Goal: Register for event/course

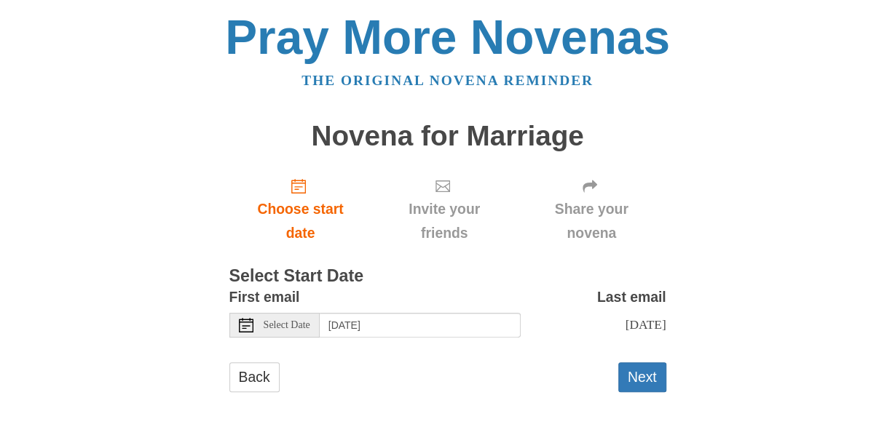
click at [301, 328] on span "Select Date" at bounding box center [287, 325] width 47 height 10
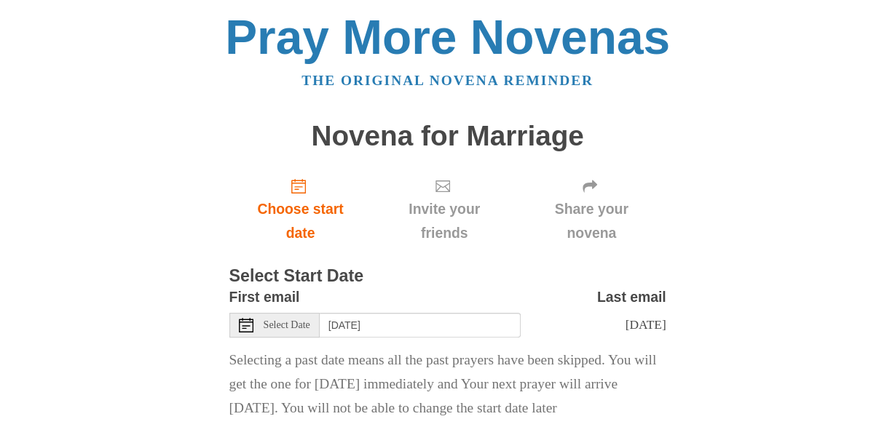
click at [319, 330] on div "Select Date" at bounding box center [274, 325] width 90 height 25
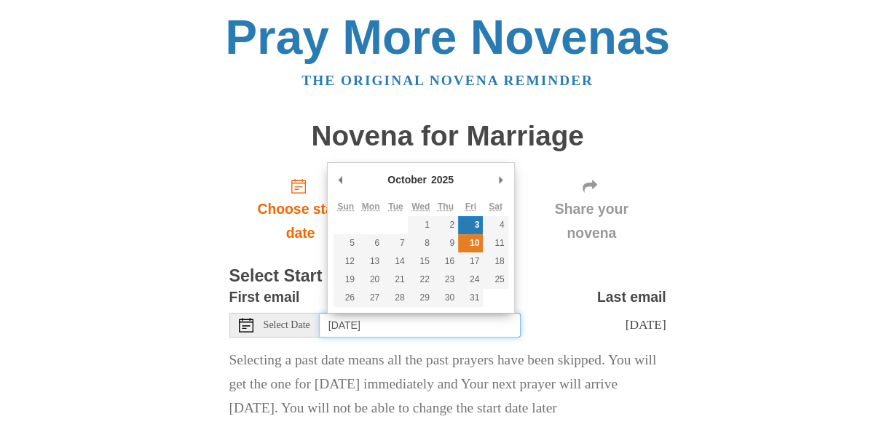
type input "Friday, October 10th"
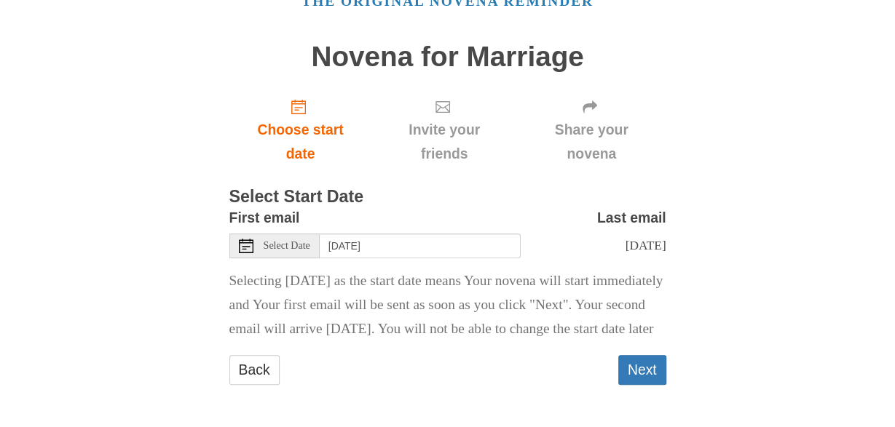
scroll to position [93, 0]
click at [643, 378] on button "Next" at bounding box center [642, 370] width 48 height 30
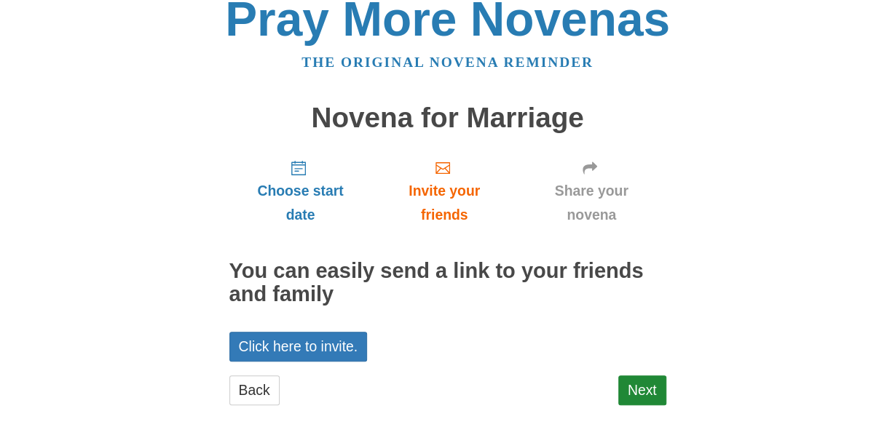
scroll to position [38, 0]
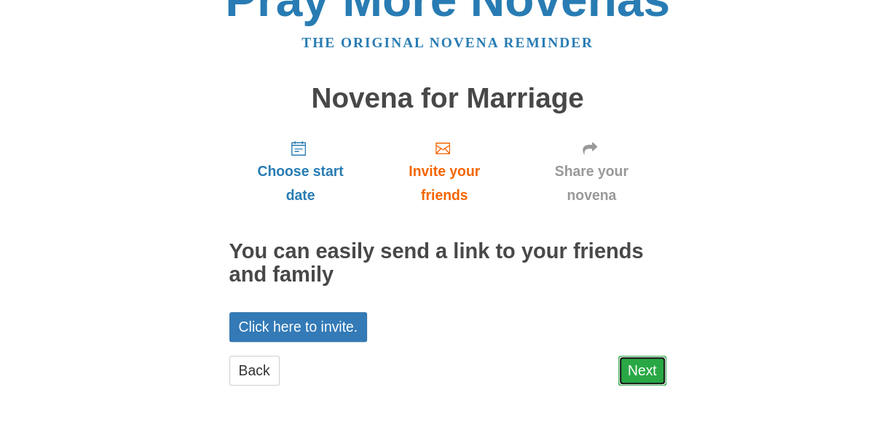
click at [644, 376] on link "Next" at bounding box center [642, 371] width 48 height 30
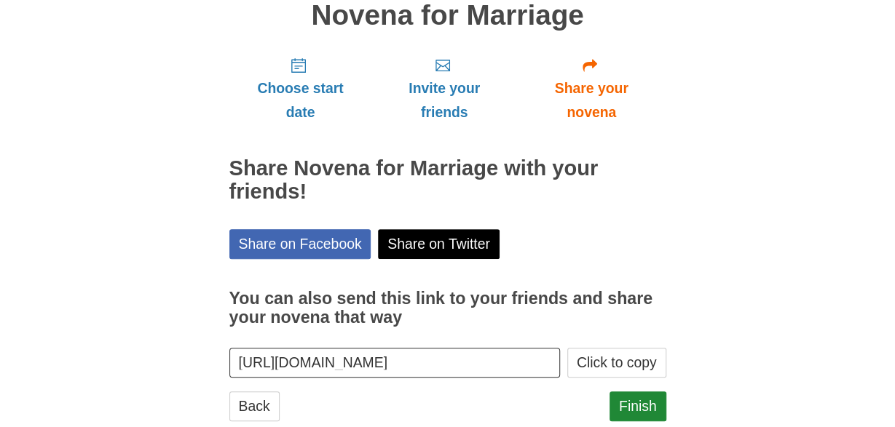
scroll to position [121, 0]
click at [602, 357] on button "Click to copy" at bounding box center [616, 363] width 99 height 30
click at [631, 405] on link "Finish" at bounding box center [637, 407] width 57 height 30
